Goal: Information Seeking & Learning: Learn about a topic

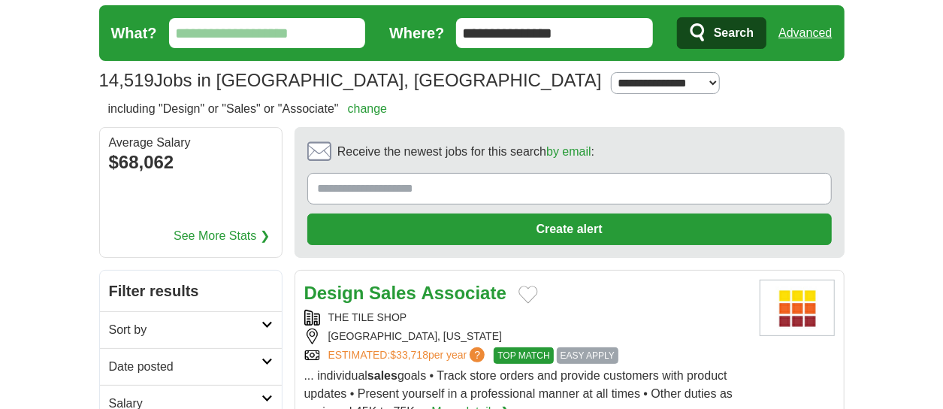
scroll to position [312, 0]
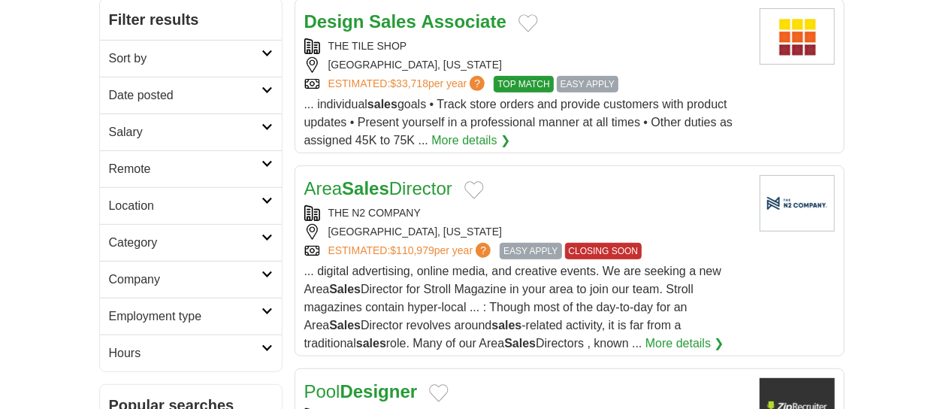
click at [269, 43] on link "Sort by" at bounding box center [191, 58] width 182 height 37
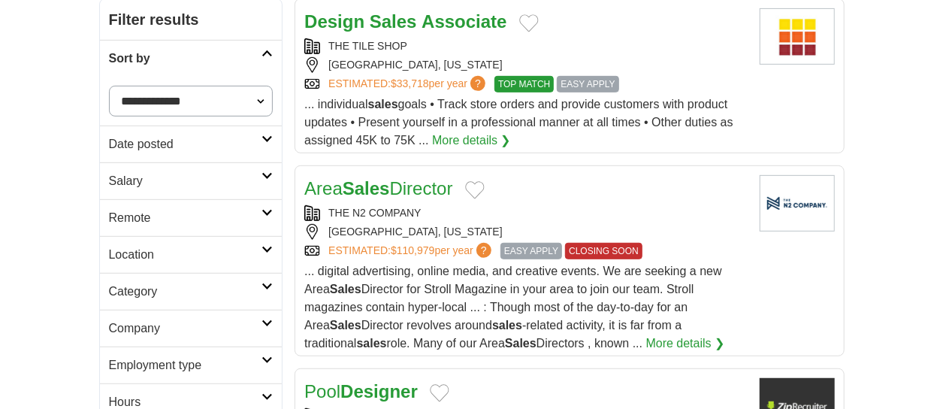
click at [270, 247] on icon at bounding box center [266, 250] width 11 height 8
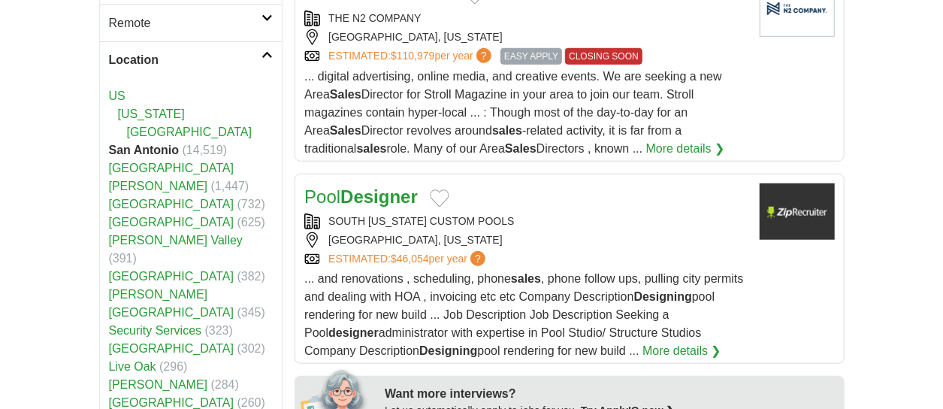
scroll to position [462, 0]
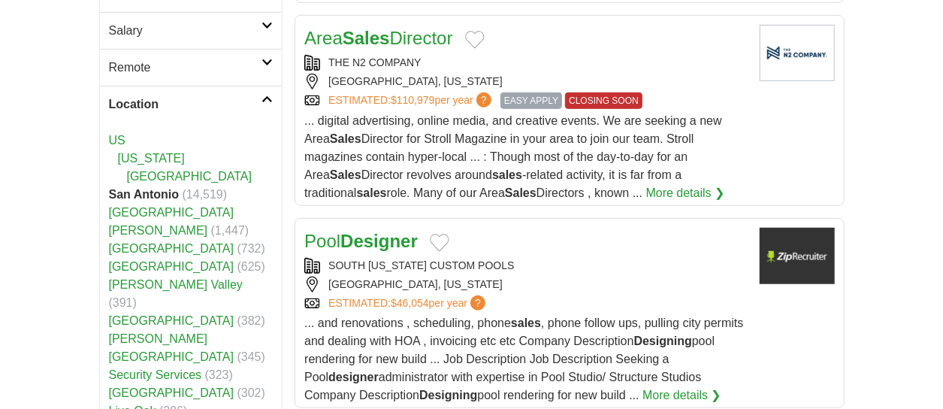
click at [266, 98] on icon at bounding box center [266, 99] width 11 height 8
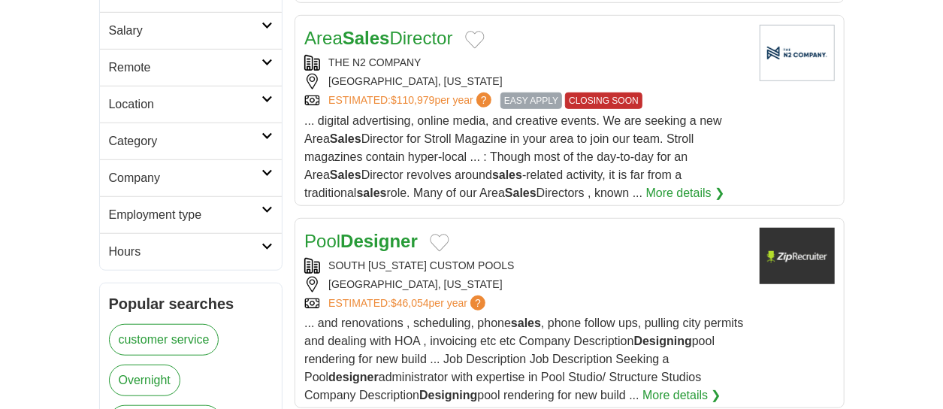
click at [267, 132] on icon at bounding box center [266, 136] width 11 height 8
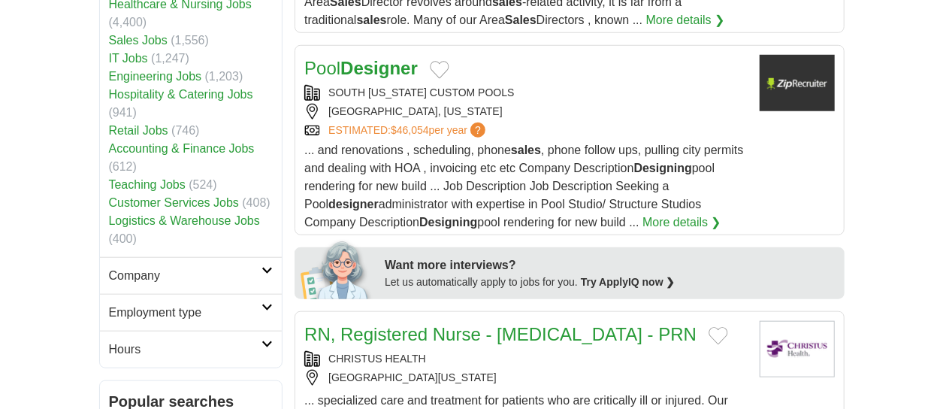
scroll to position [612, 0]
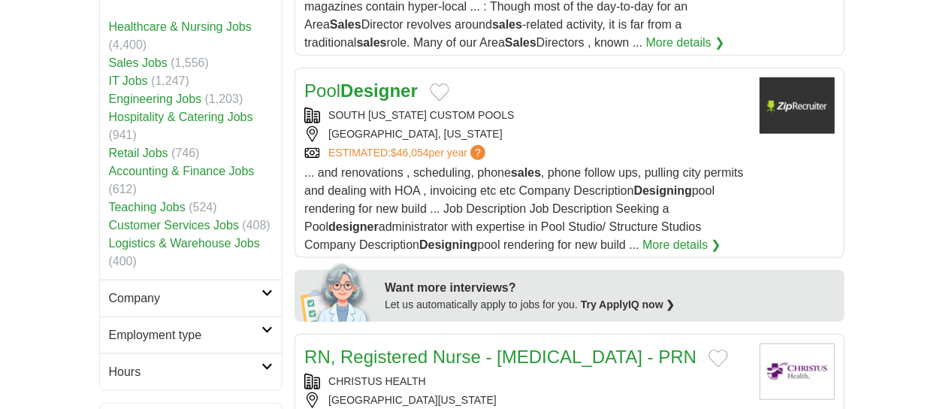
click at [197, 221] on link "Customer Services Jobs" at bounding box center [174, 225] width 130 height 13
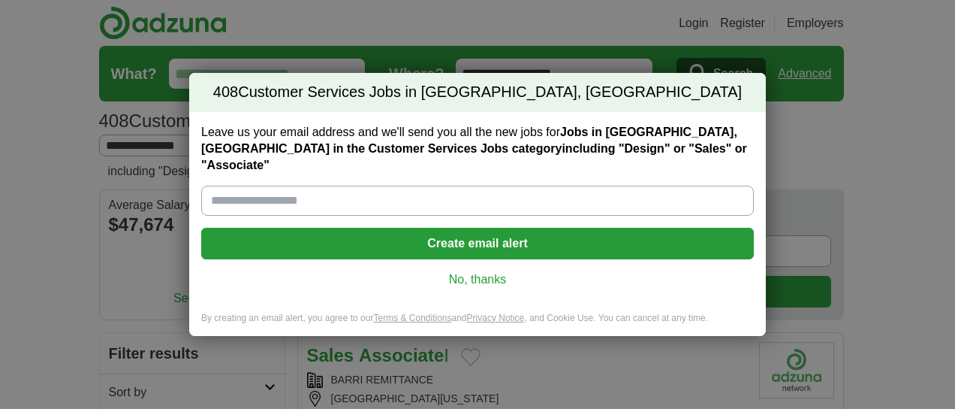
click at [478, 271] on link "No, thanks" at bounding box center [477, 279] width 529 height 17
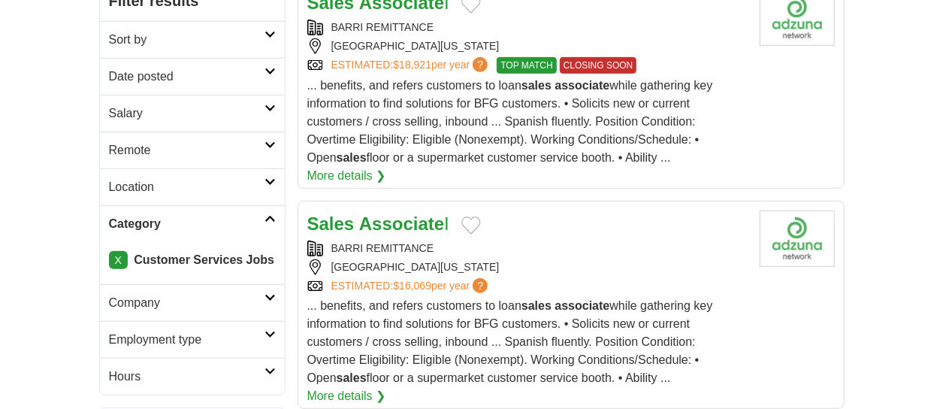
scroll to position [376, 0]
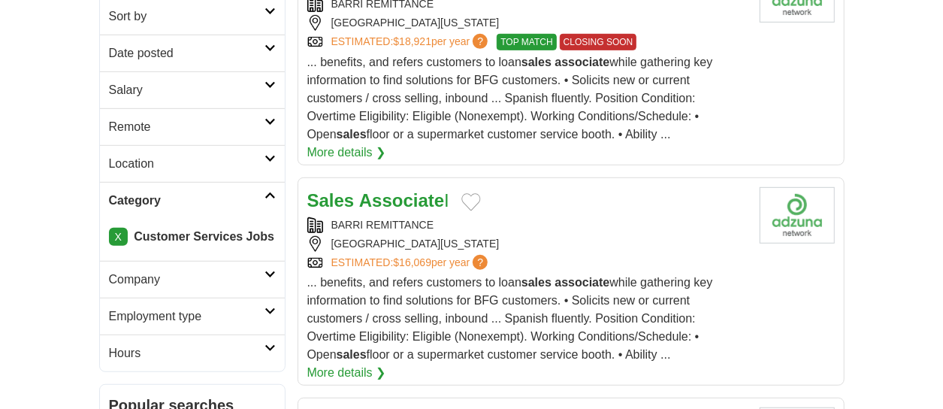
click at [270, 270] on icon at bounding box center [269, 274] width 11 height 8
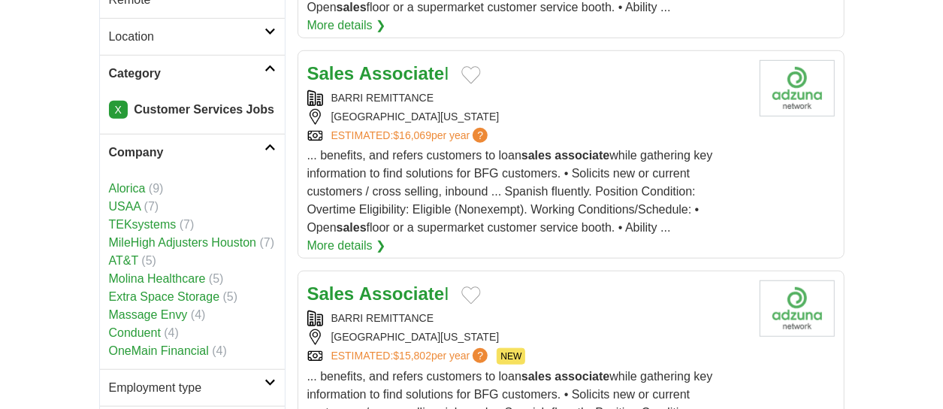
scroll to position [526, 0]
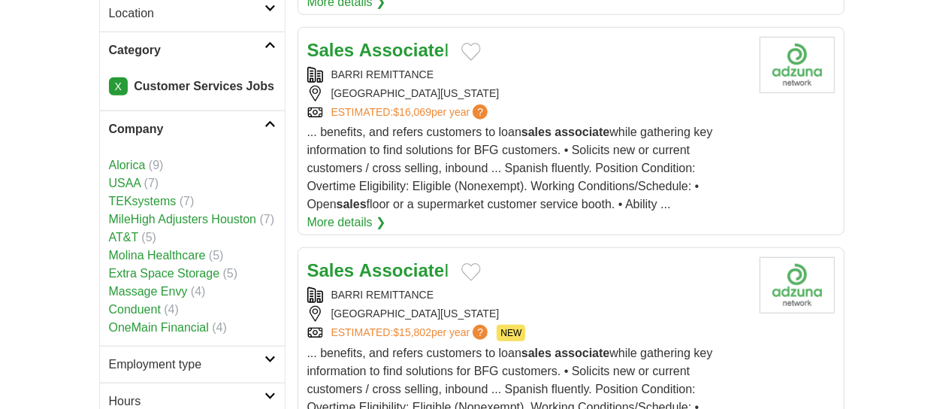
click at [180, 267] on link "Extra Space Storage" at bounding box center [164, 273] width 111 height 13
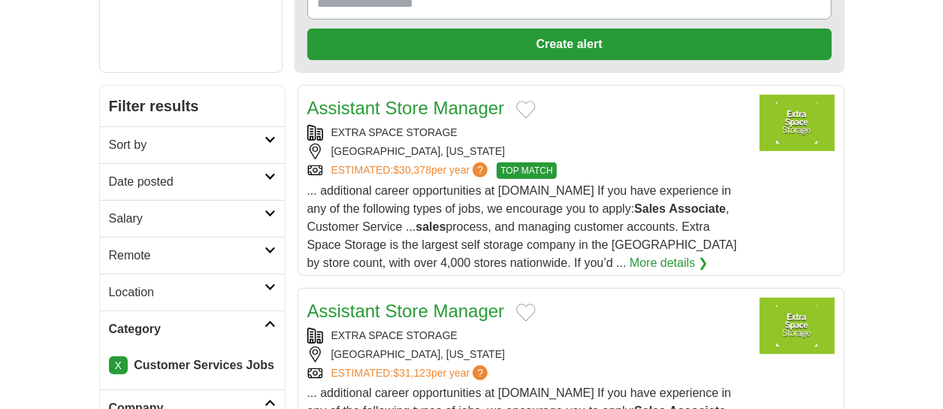
scroll to position [300, 0]
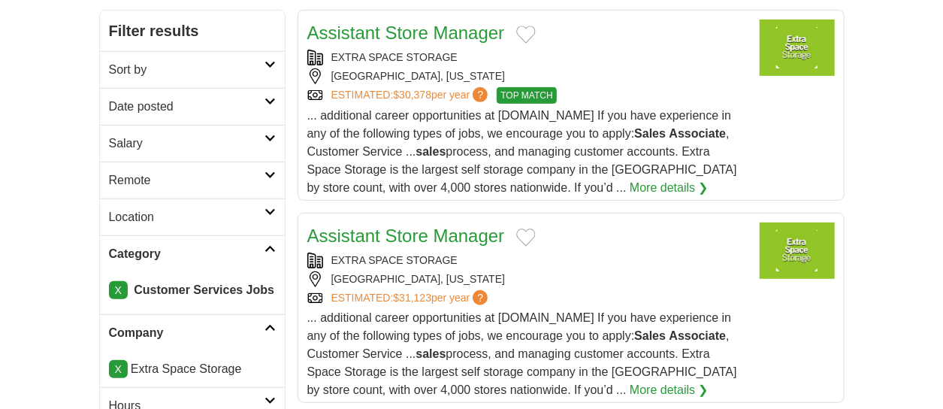
click at [683, 183] on link "More details ❯" at bounding box center [668, 188] width 79 height 18
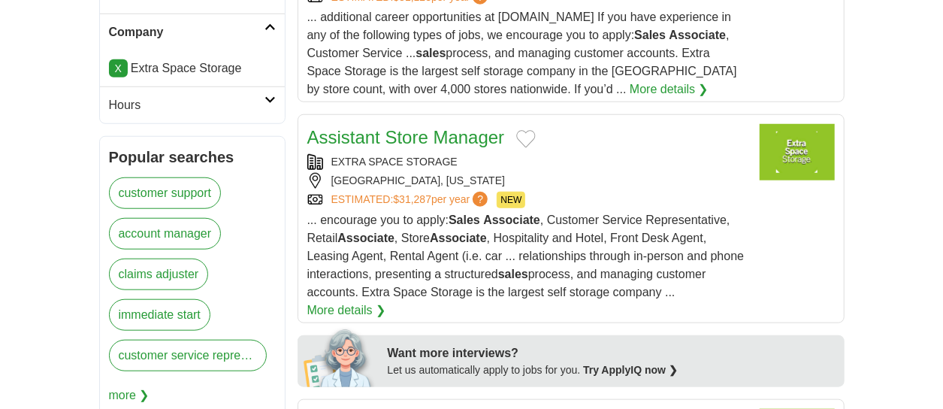
scroll to position [676, 0]
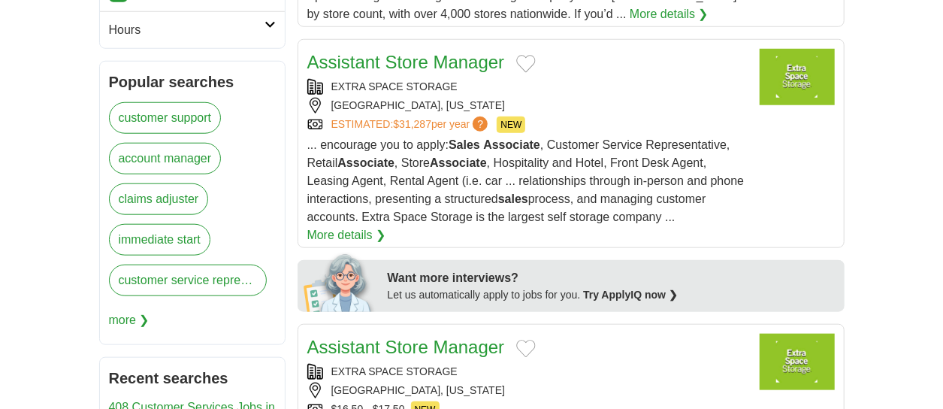
click at [169, 235] on link "immediate start" at bounding box center [159, 240] width 101 height 32
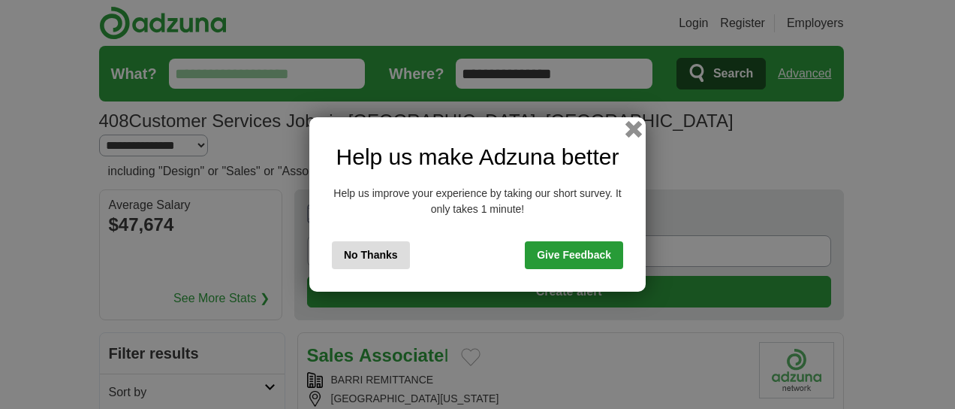
click at [631, 127] on button "button" at bounding box center [634, 129] width 17 height 17
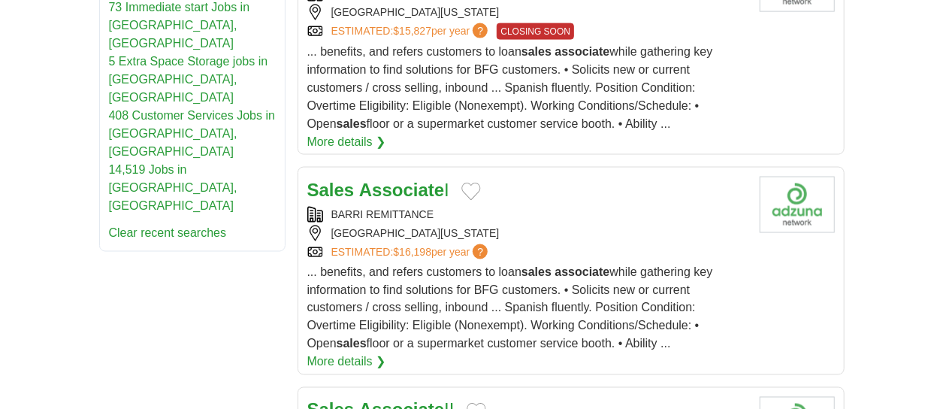
scroll to position [1127, 0]
